Goal: Find contact information: Find contact information

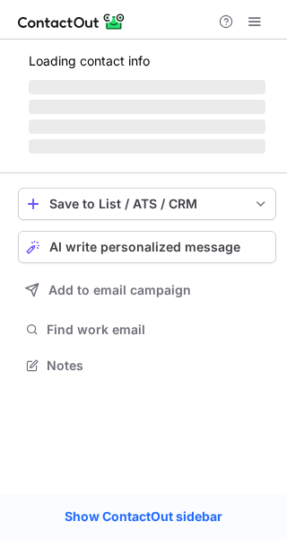
scroll to position [9, 9]
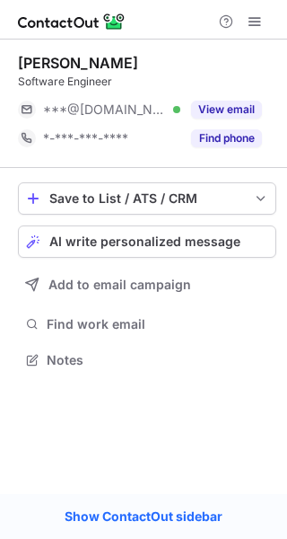
scroll to position [9, 9]
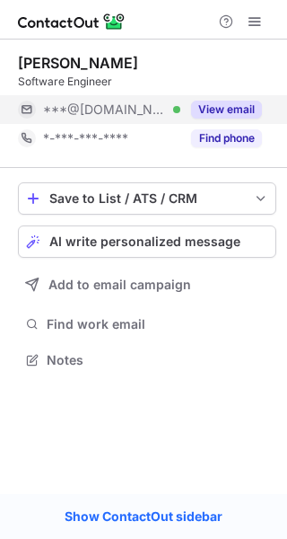
click at [237, 101] on button "View email" at bounding box center [226, 110] width 71 height 18
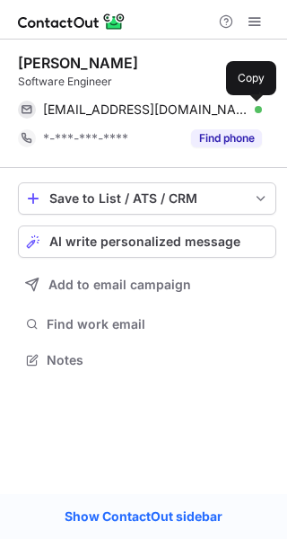
click at [251, 107] on span at bounding box center [253, 109] width 14 height 14
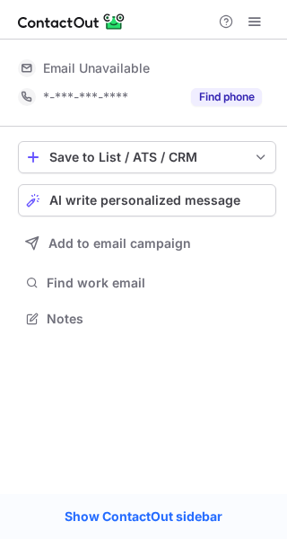
scroll to position [9, 9]
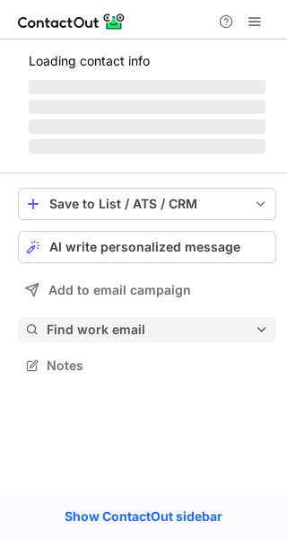
scroll to position [9, 9]
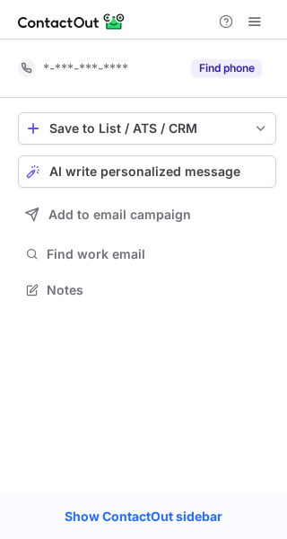
scroll to position [277, 287]
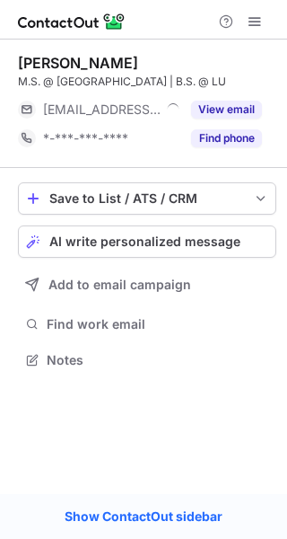
scroll to position [9, 9]
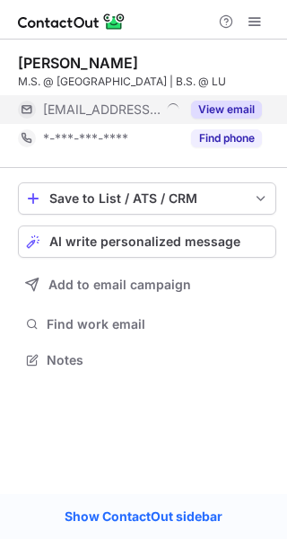
click at [243, 103] on button "View email" at bounding box center [226, 110] width 71 height 18
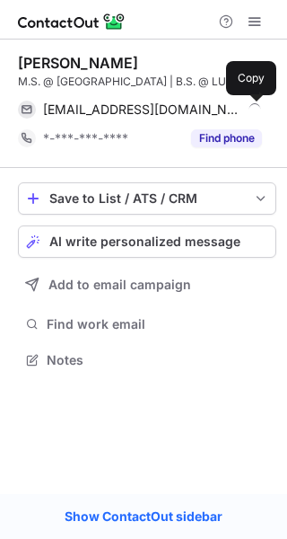
click at [254, 111] on span at bounding box center [253, 109] width 14 height 14
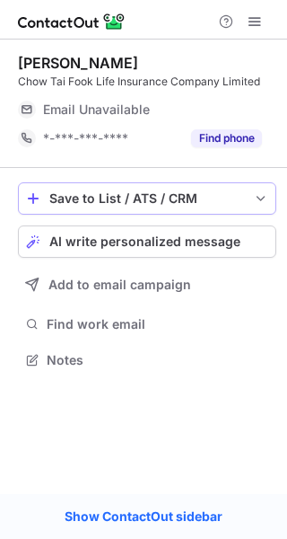
scroll to position [347, 287]
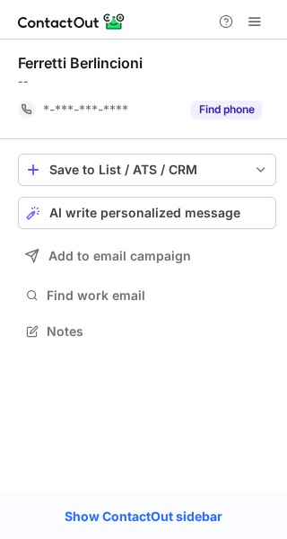
scroll to position [318, 287]
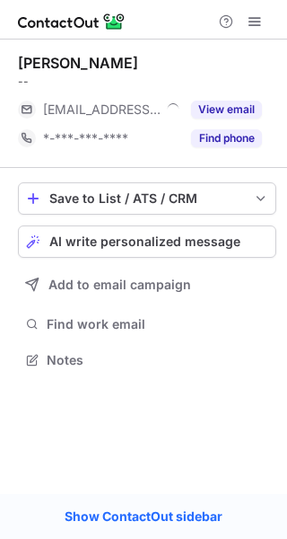
scroll to position [9, 9]
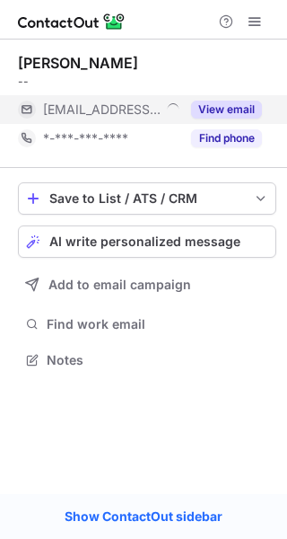
click at [236, 110] on button "View email" at bounding box center [226, 110] width 71 height 18
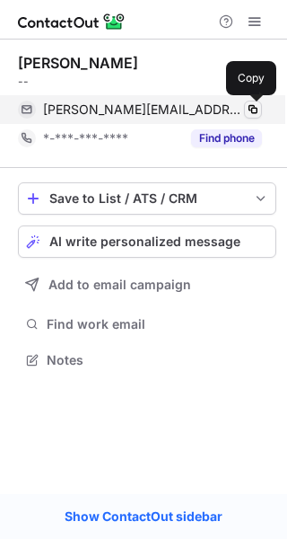
click at [245, 107] on button at bounding box center [253, 110] width 18 height 18
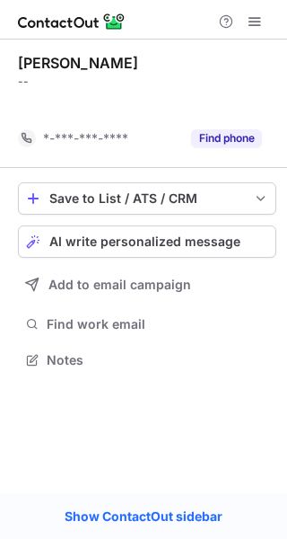
scroll to position [318, 287]
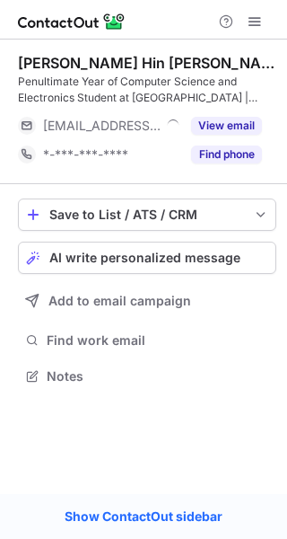
scroll to position [363, 287]
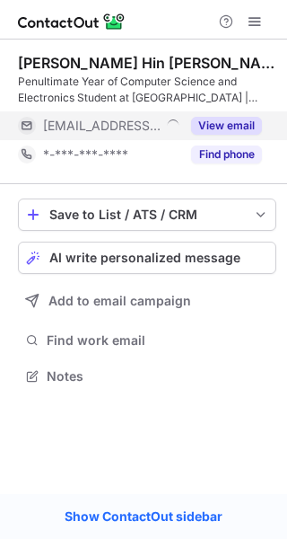
click at [238, 137] on div "View email" at bounding box center [221, 125] width 82 height 29
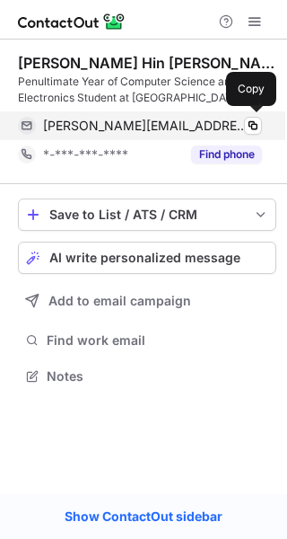
click at [241, 129] on div "gordon.kam@bristol.ac.uk Verified" at bounding box center [152, 126] width 219 height 16
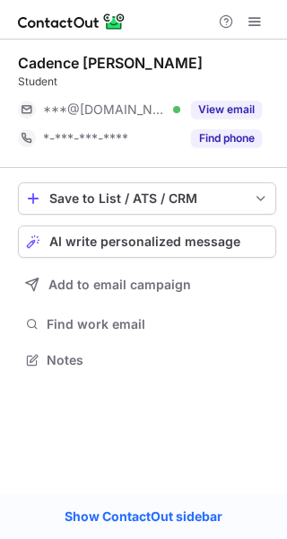
scroll to position [9, 9]
click at [232, 116] on button "View email" at bounding box center [226, 110] width 71 height 18
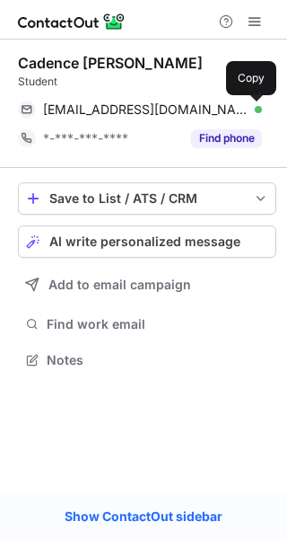
click at [258, 108] on span at bounding box center [253, 109] width 14 height 14
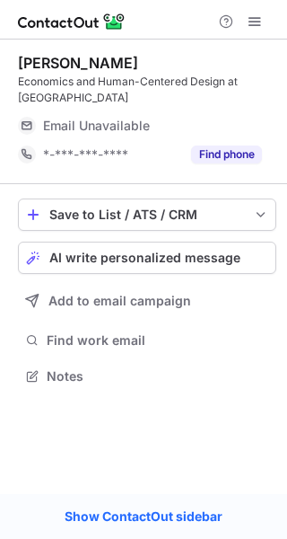
scroll to position [363, 287]
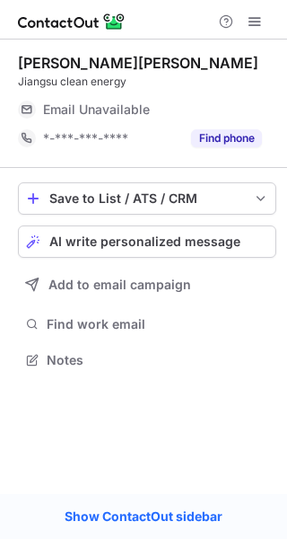
scroll to position [9, 9]
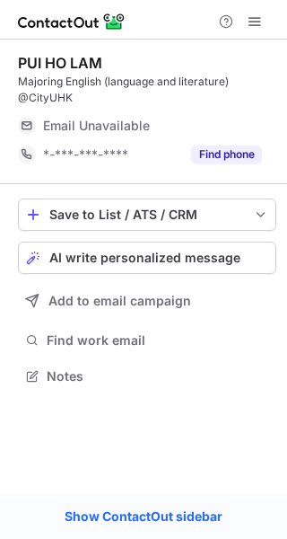
scroll to position [363, 287]
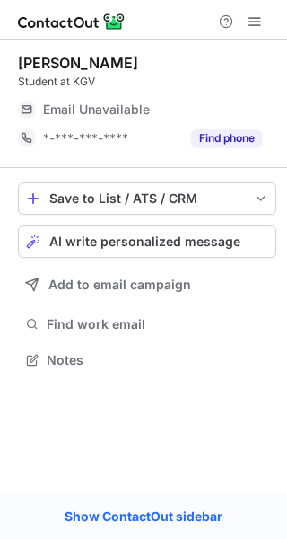
scroll to position [9, 9]
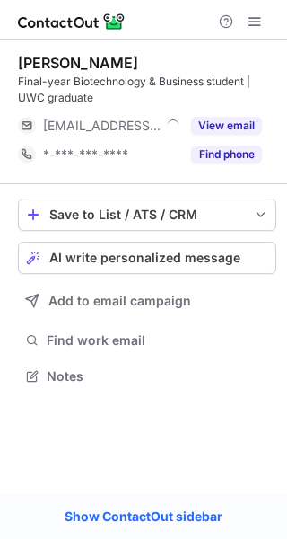
scroll to position [363, 287]
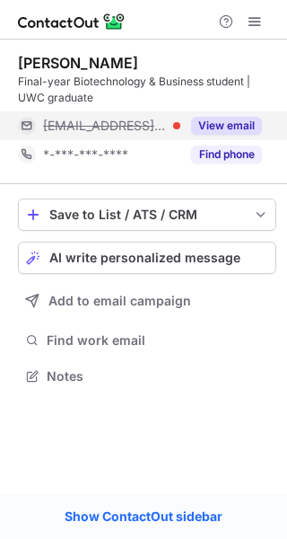
click at [242, 116] on div "View email" at bounding box center [221, 125] width 82 height 29
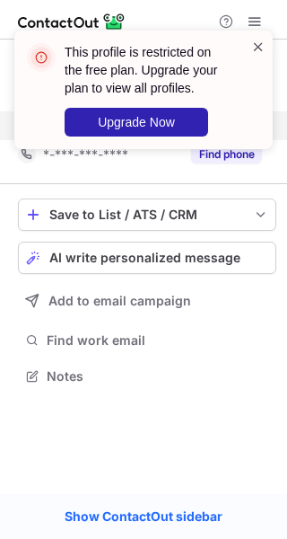
click at [260, 46] on span at bounding box center [258, 47] width 14 height 18
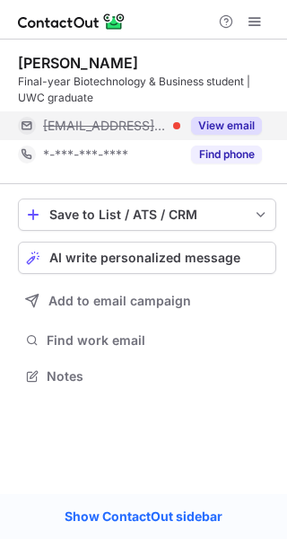
click at [259, 17] on span at bounding box center [255, 21] width 14 height 14
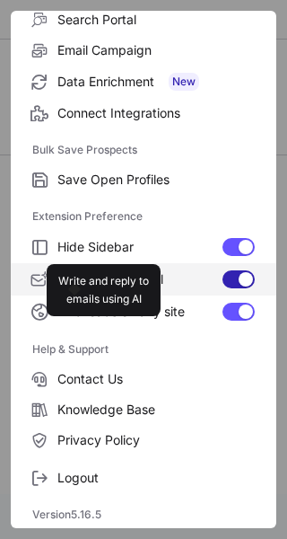
scroll to position [334, 287]
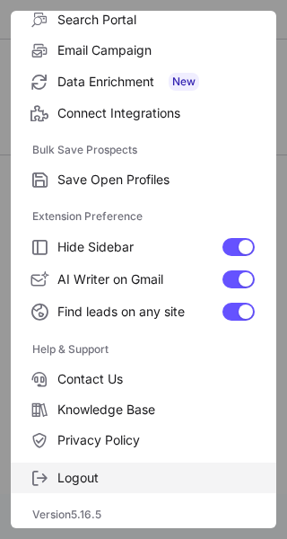
click at [86, 477] on span "Logout" at bounding box center [156, 478] width 198 height 16
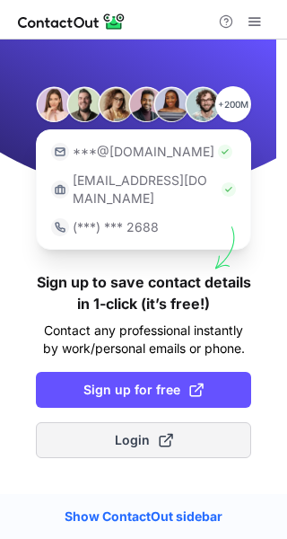
click at [136, 431] on span "Login" at bounding box center [144, 440] width 58 height 18
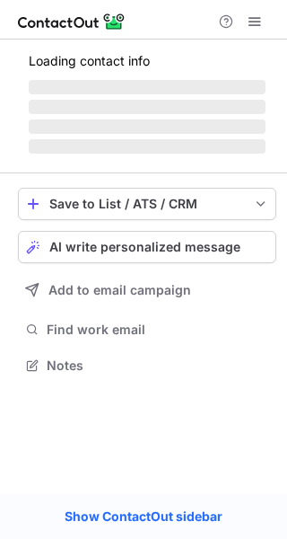
scroll to position [363, 287]
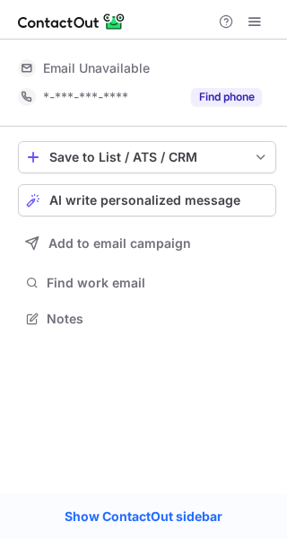
scroll to position [9, 9]
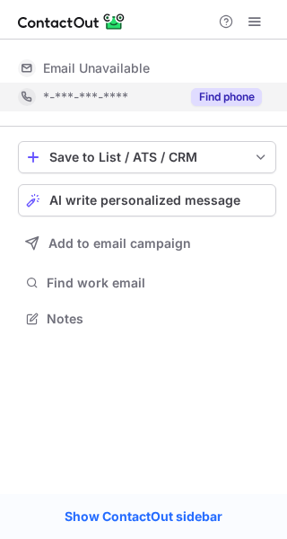
scroll to position [9, 9]
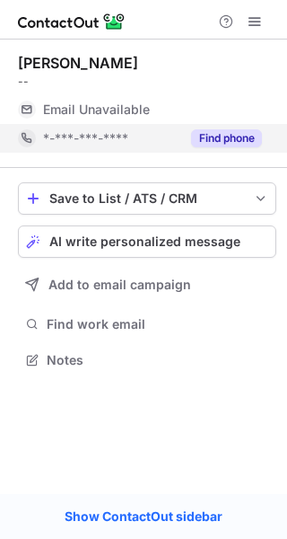
scroll to position [9, 9]
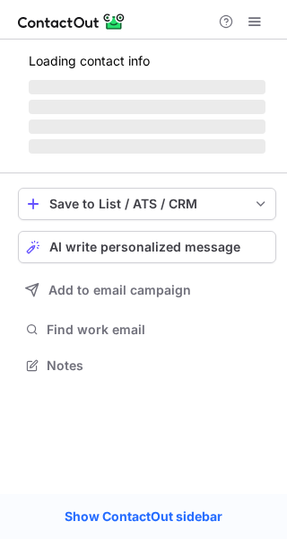
scroll to position [363, 287]
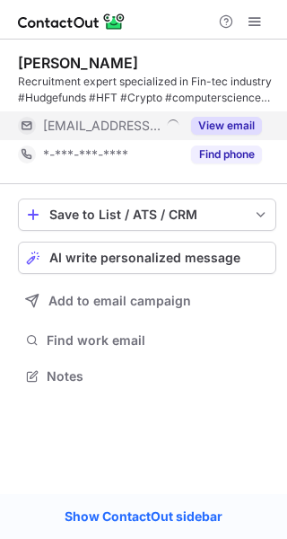
click at [252, 128] on button "View email" at bounding box center [226, 126] width 71 height 18
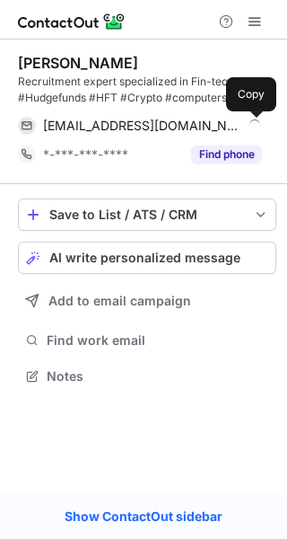
click at [252, 128] on span at bounding box center [253, 126] width 14 height 14
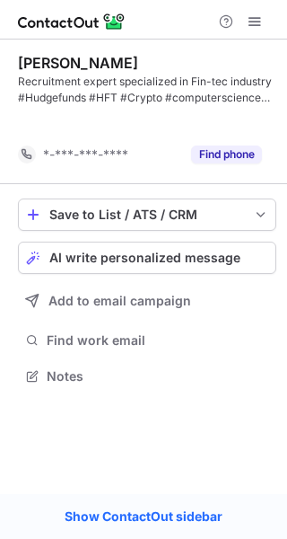
scroll to position [334, 287]
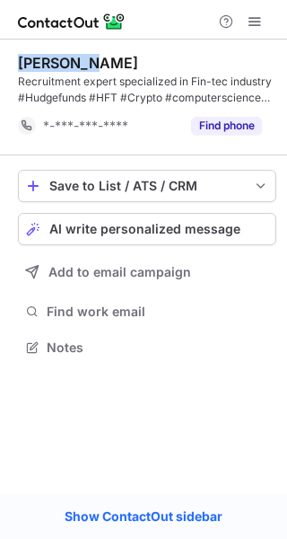
drag, startPoint x: 98, startPoint y: 61, endPoint x: 13, endPoint y: 58, distance: 84.4
click at [13, 58] on div "Lidya Lyu Recruitment expert specialized in Fin-tec industry #Hudgefunds #HFT #…" at bounding box center [143, 207] width 287 height 335
copy div "Lidya Lyu"
